Goal: Information Seeking & Learning: Learn about a topic

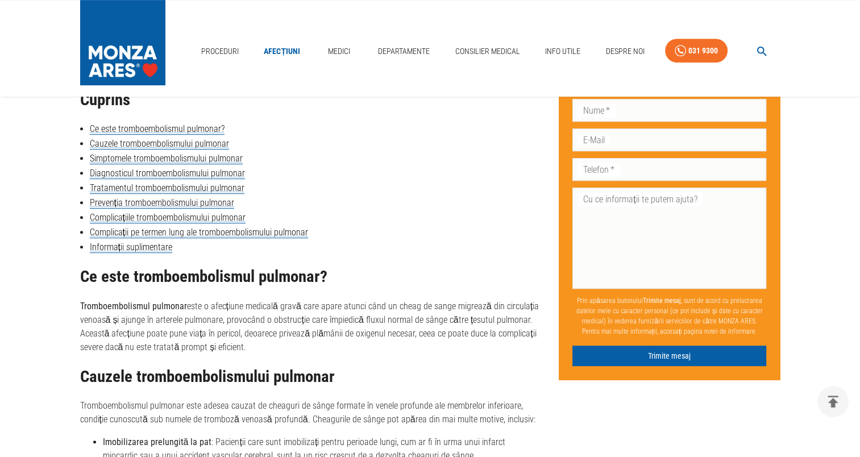
scroll to position [511, 0]
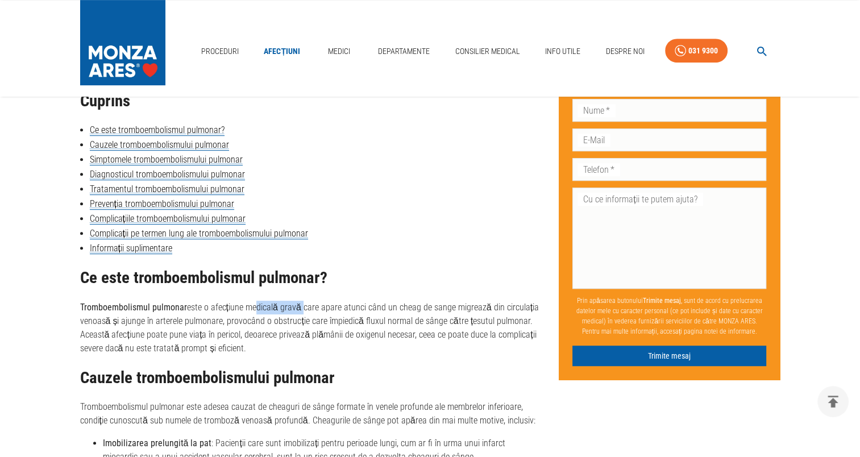
drag, startPoint x: 250, startPoint y: 308, endPoint x: 300, endPoint y: 307, distance: 50.0
click at [299, 307] on p "Tromboembolismul pulmonar este o afecțiune medicală gravă care apare atunci cân…" at bounding box center [310, 328] width 461 height 55
drag, startPoint x: 300, startPoint y: 307, endPoint x: 361, endPoint y: 309, distance: 61.4
click at [361, 309] on p "Tromboembolismul pulmonar este o afecțiune medicală gravă care apare atunci cân…" at bounding box center [310, 328] width 461 height 55
drag, startPoint x: 309, startPoint y: 324, endPoint x: 340, endPoint y: 324, distance: 30.7
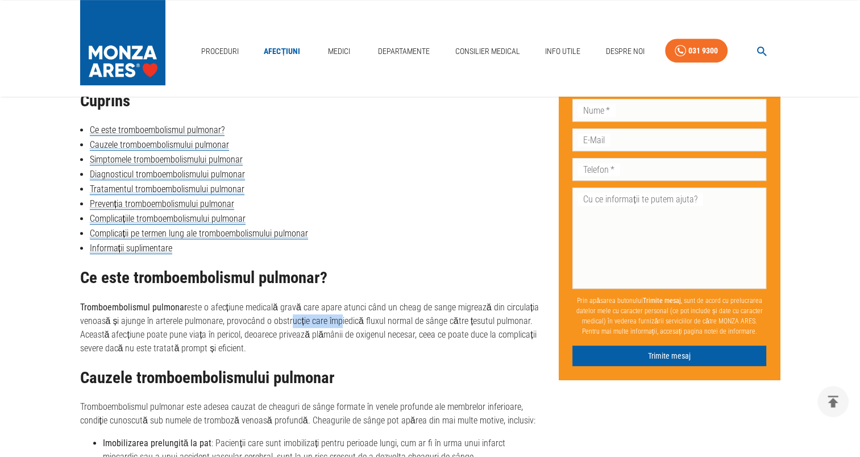
click at [340, 324] on p "Tromboembolismul pulmonar este o afecțiune medicală gravă care apare atunci cân…" at bounding box center [310, 328] width 461 height 55
drag, startPoint x: 340, startPoint y: 324, endPoint x: 429, endPoint y: 324, distance: 89.2
click at [420, 324] on p "Tromboembolismul pulmonar este o afecțiune medicală gravă care apare atunci cân…" at bounding box center [310, 328] width 461 height 55
drag, startPoint x: 429, startPoint y: 324, endPoint x: 480, endPoint y: 324, distance: 50.6
click at [480, 324] on p "Tromboembolismul pulmonar este o afecțiune medicală gravă care apare atunci cân…" at bounding box center [310, 328] width 461 height 55
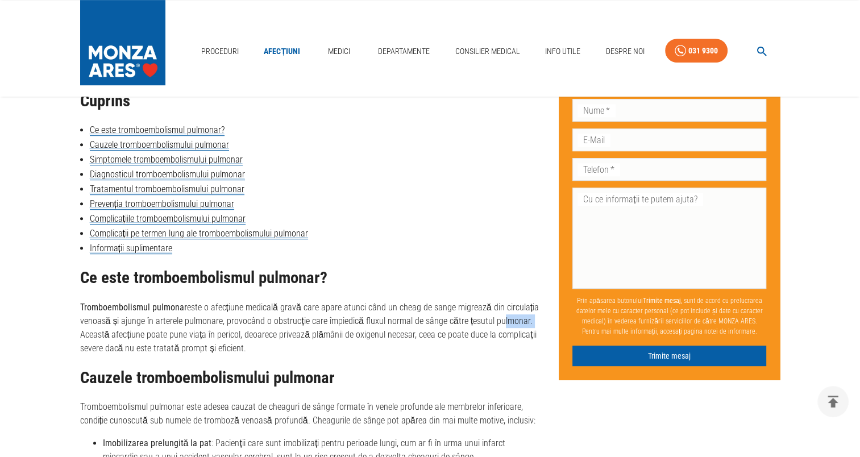
drag, startPoint x: 480, startPoint y: 324, endPoint x: 527, endPoint y: 324, distance: 47.7
click at [527, 324] on p "Tromboembolismul pulmonar este o afecțiune medicală gravă care apare atunci cân…" at bounding box center [310, 328] width 461 height 55
drag, startPoint x: 97, startPoint y: 331, endPoint x: 154, endPoint y: 333, distance: 56.9
click at [150, 332] on p "Tromboembolismul pulmonar este o afecțiune medicală gravă care apare atunci cân…" at bounding box center [310, 328] width 461 height 55
drag, startPoint x: 154, startPoint y: 333, endPoint x: 214, endPoint y: 334, distance: 59.7
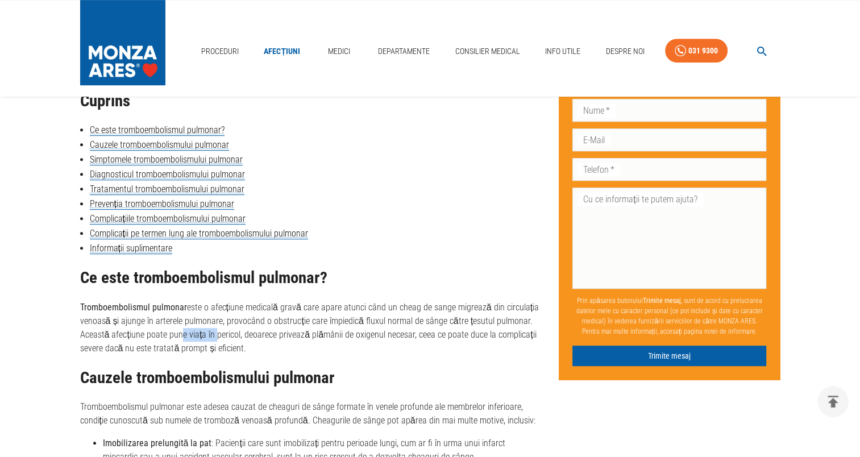
click at [214, 334] on p "Tromboembolismul pulmonar este o afecțiune medicală gravă care apare atunci cân…" at bounding box center [310, 328] width 461 height 55
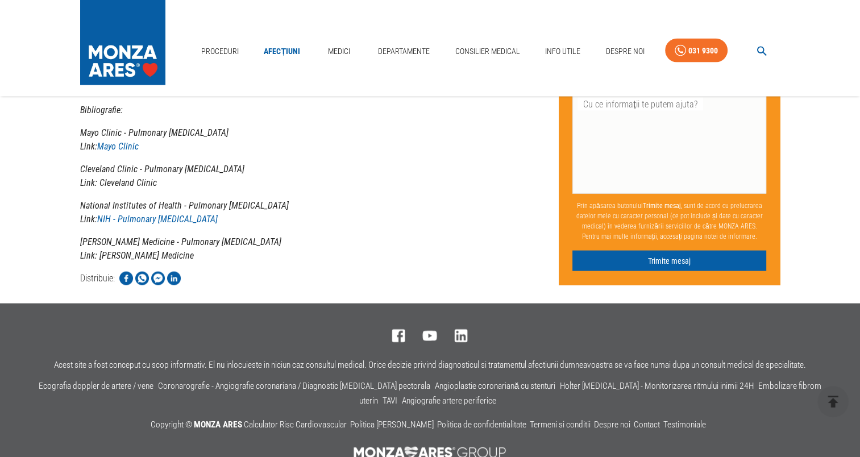
scroll to position [2432, 0]
